Goal: Navigation & Orientation: Find specific page/section

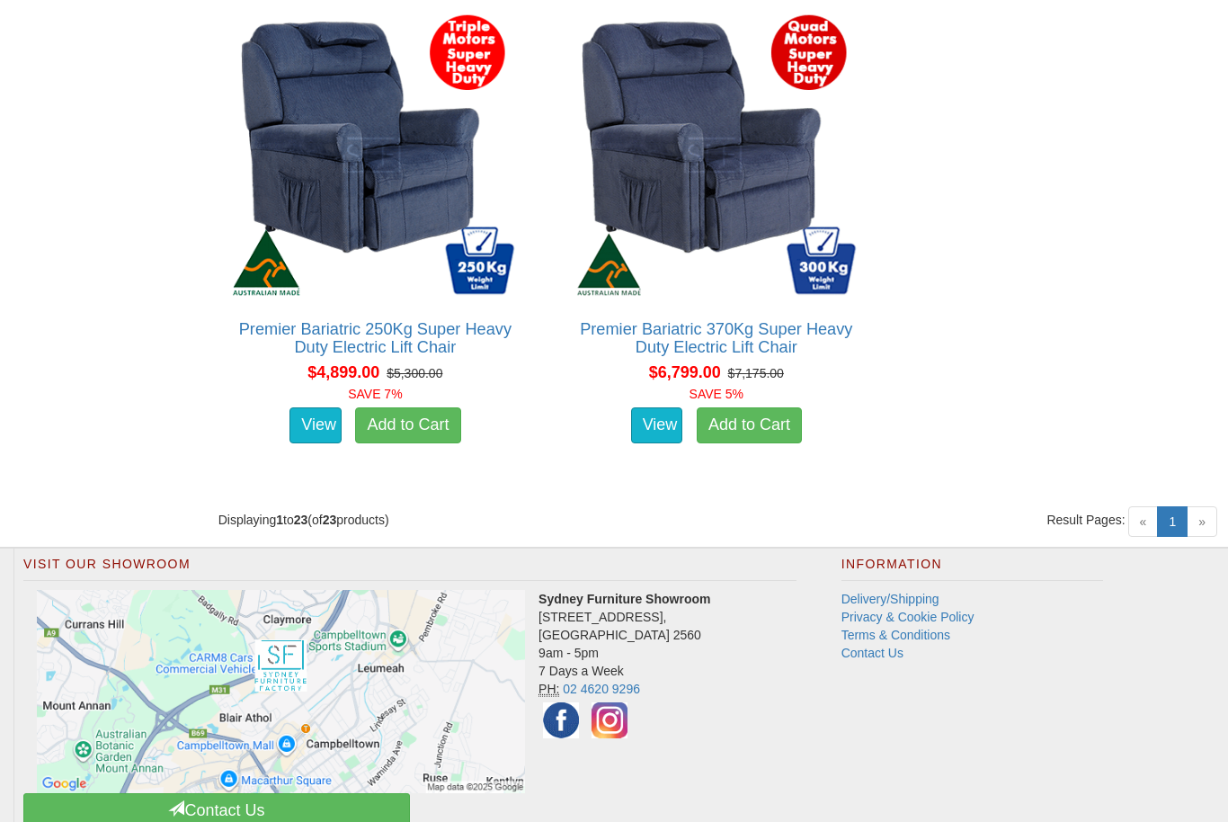
scroll to position [4678, 0]
click at [1047, 678] on div "Visit Our Showroom Sydney Furniture Showroom 4 Nursery Road, Campbelltown NSW 2…" at bounding box center [614, 694] width 1228 height 290
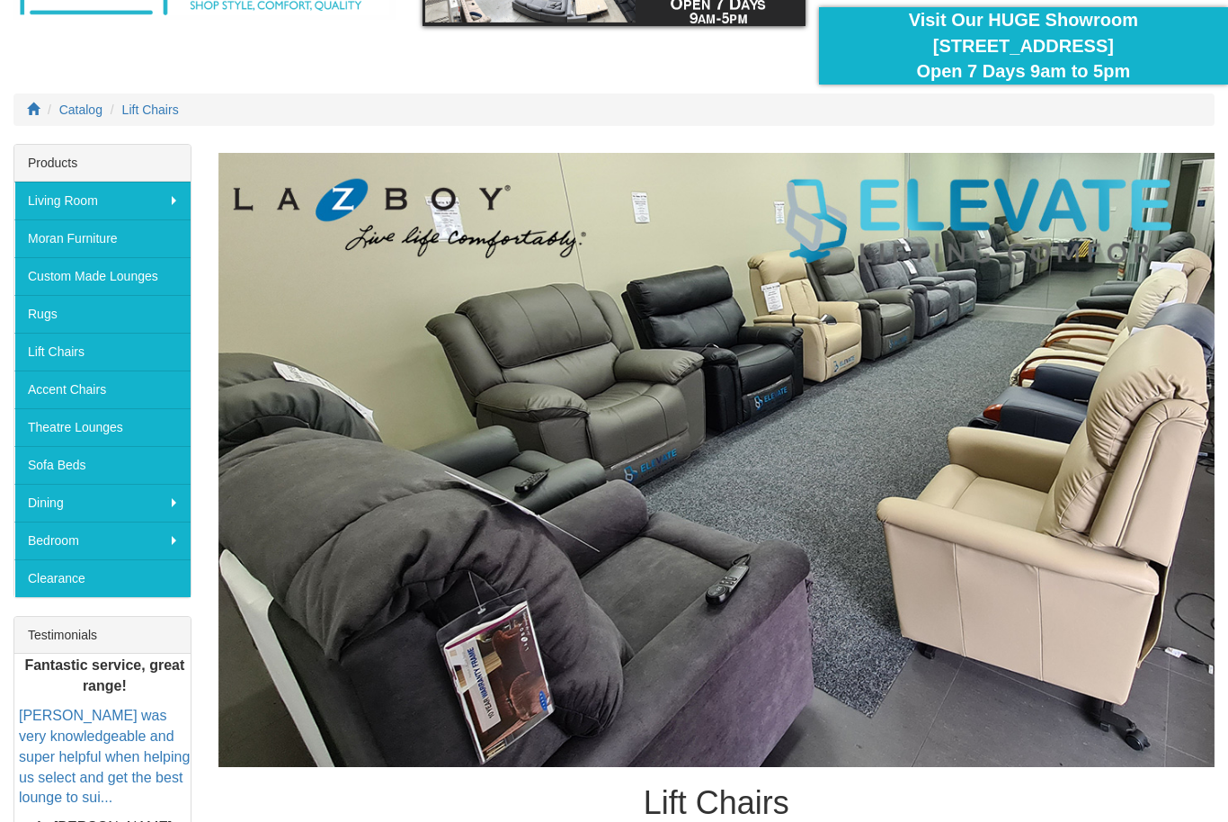
scroll to position [0, 0]
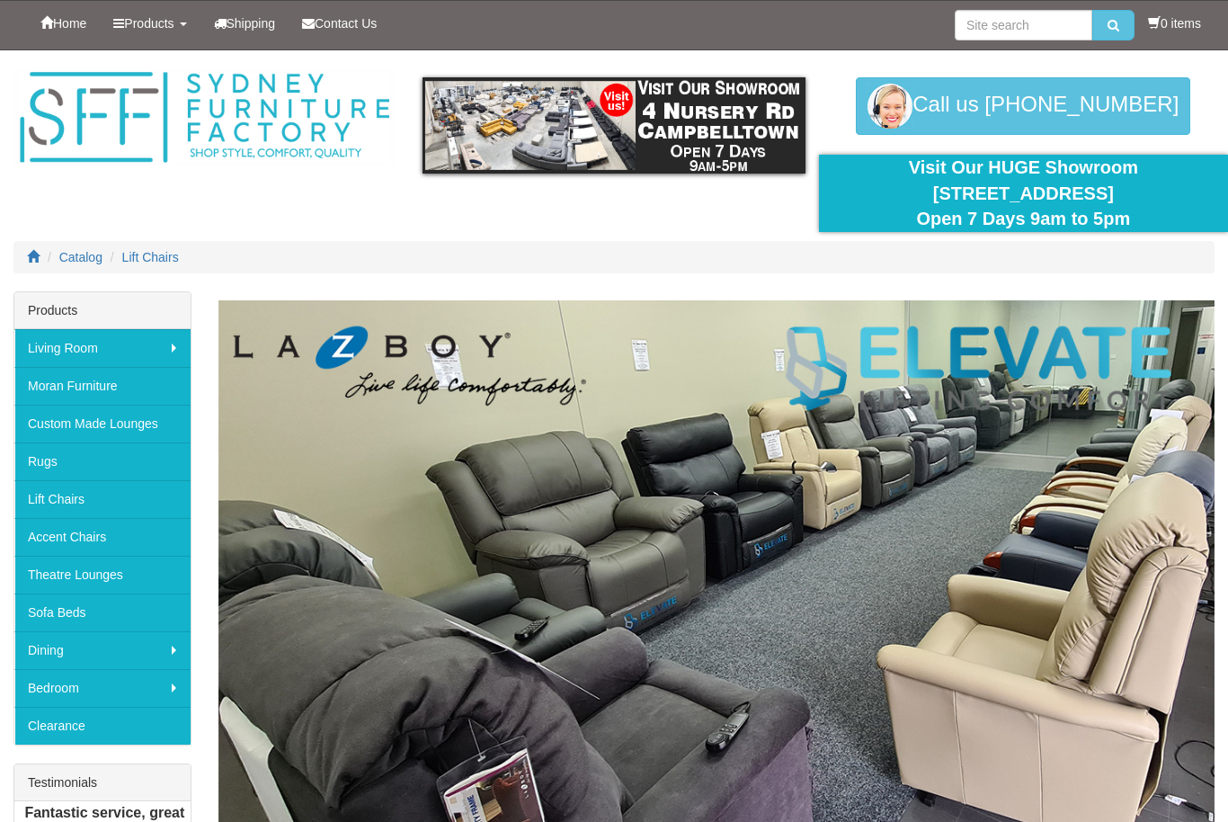
click at [54, 16] on span "Home" at bounding box center [69, 23] width 33 height 14
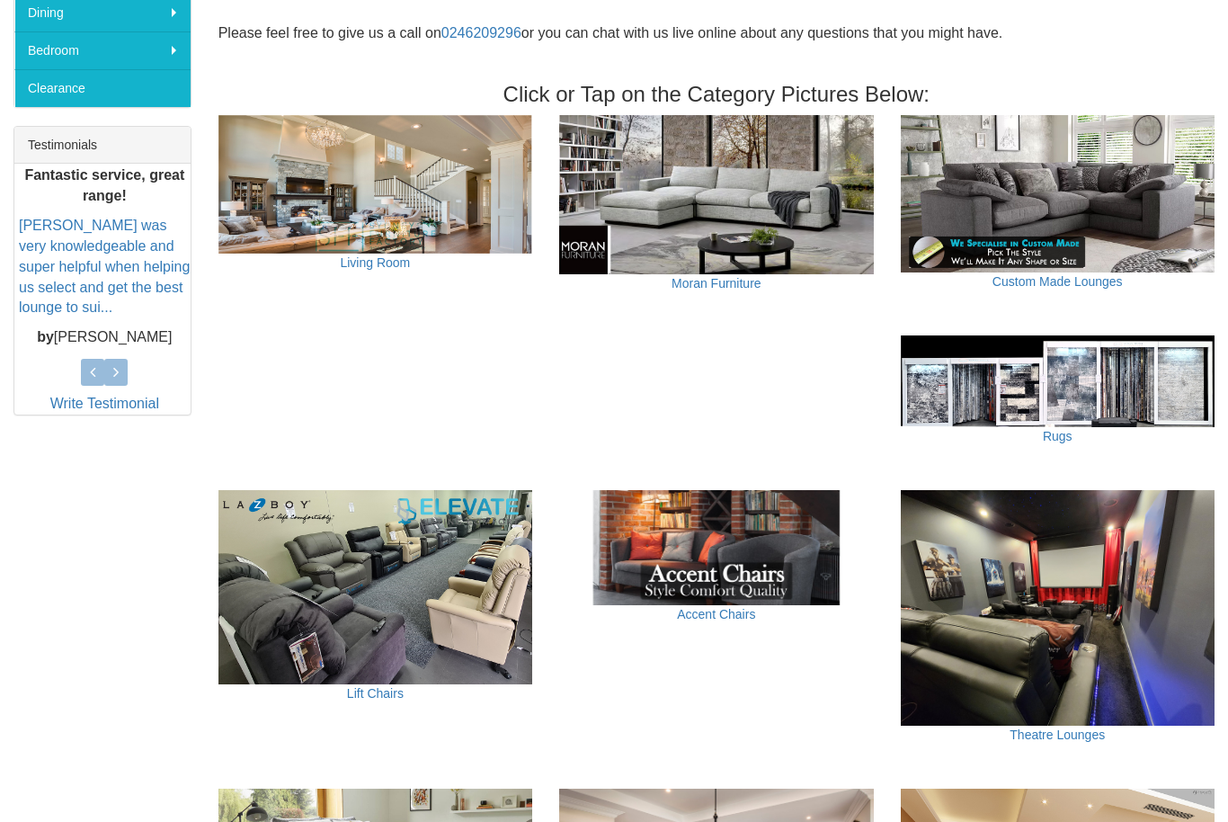
scroll to position [639, 0]
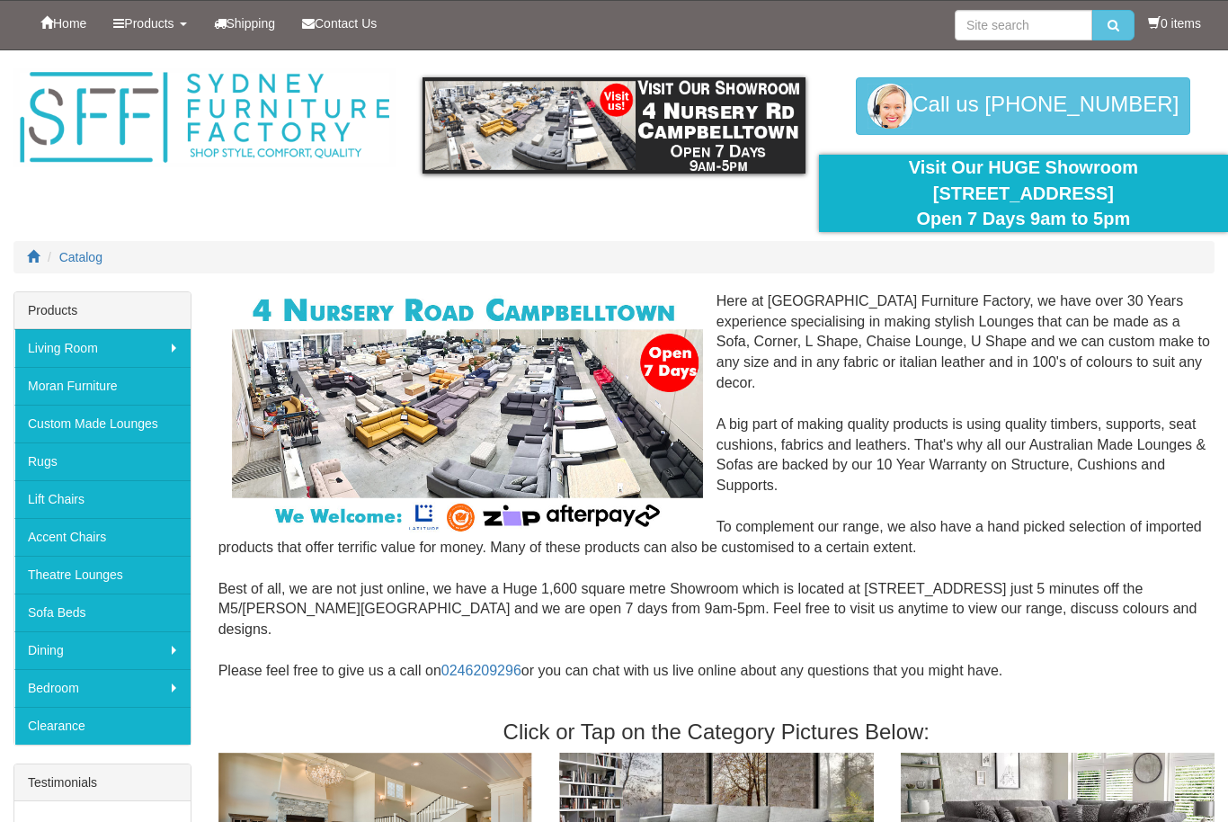
scroll to position [698, 0]
